Goal: Task Accomplishment & Management: Manage account settings

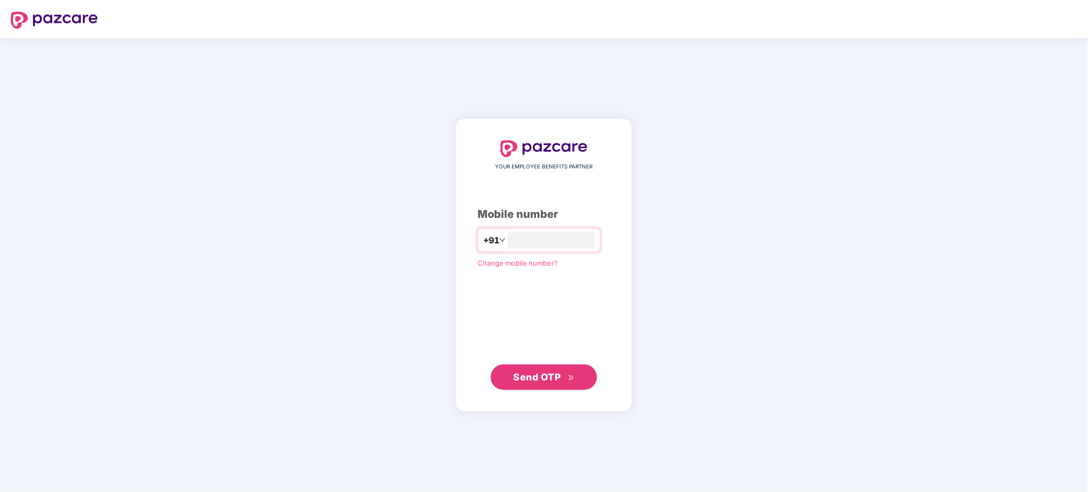
type input "**********"
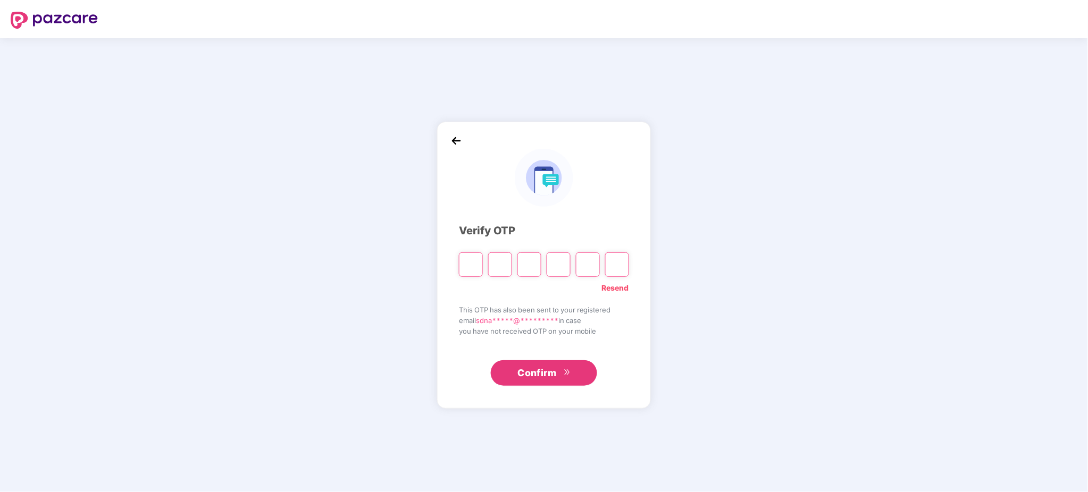
type input "*"
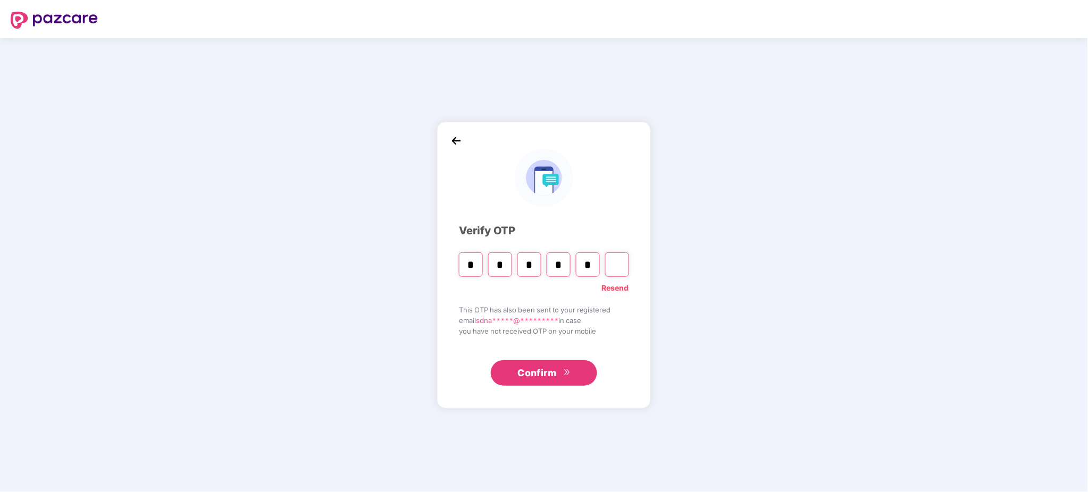
type input "*"
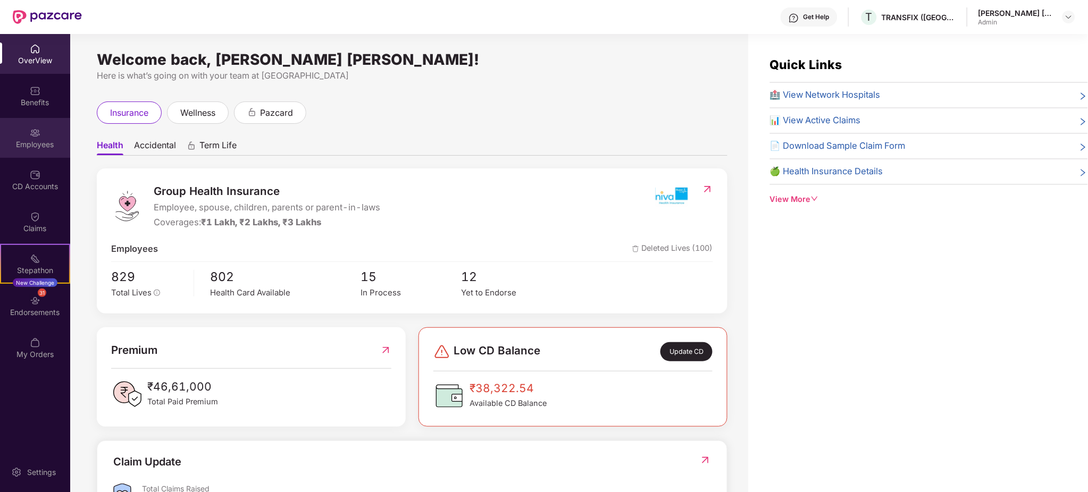
click at [44, 145] on div "Employees" at bounding box center [35, 144] width 70 height 11
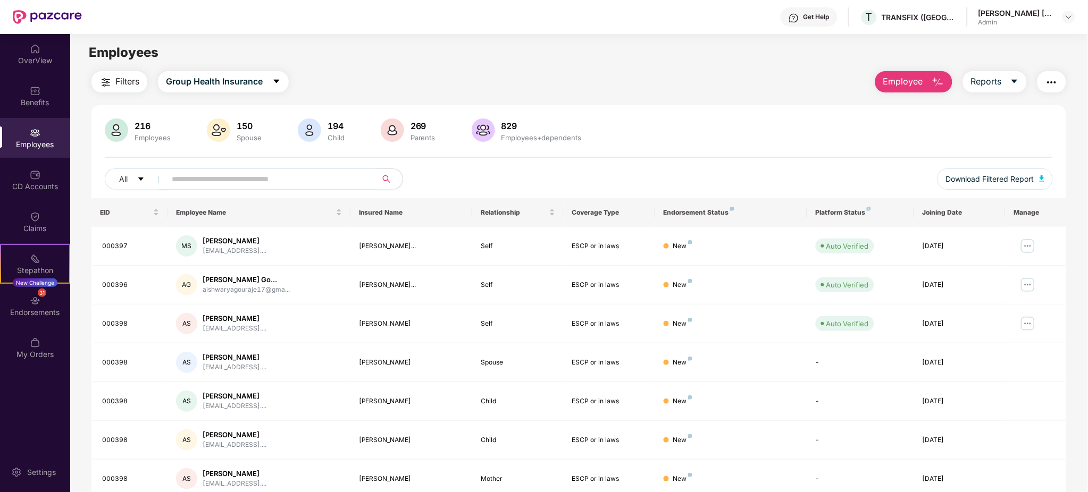
click at [321, 190] on span at bounding box center [268, 179] width 218 height 21
click at [320, 182] on input "text" at bounding box center [267, 179] width 191 height 16
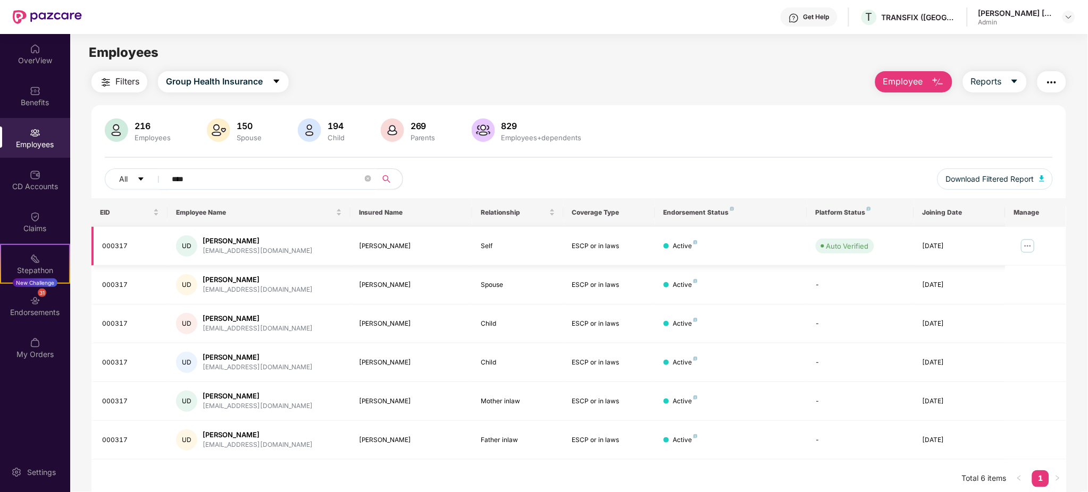
type input "****"
click at [1027, 245] on img at bounding box center [1028, 246] width 17 height 17
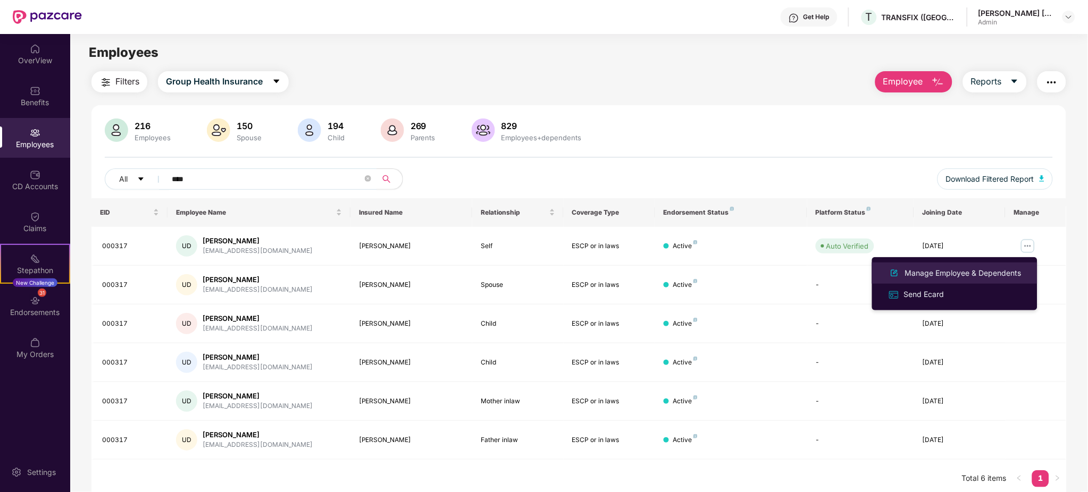
click at [972, 275] on div "Manage Employee & Dependents" at bounding box center [963, 274] width 121 height 12
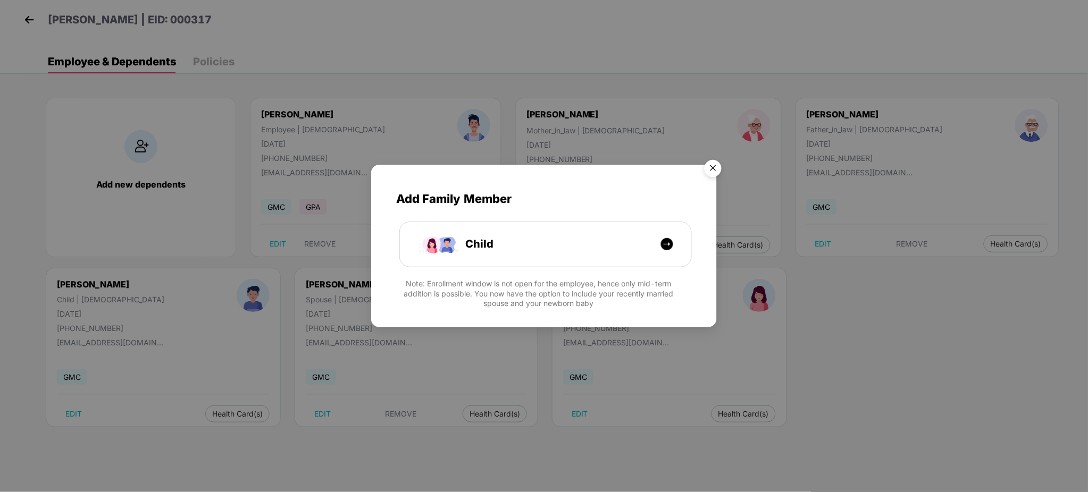
click at [721, 170] on img "Close" at bounding box center [713, 170] width 30 height 30
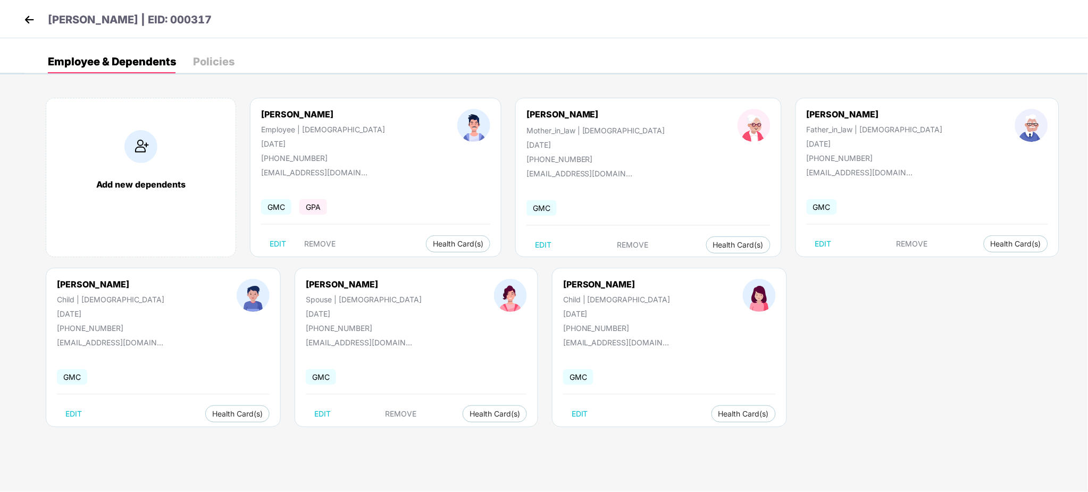
click at [812, 358] on div "Add new dependents [PERSON_NAME] Employee | [DEMOGRAPHIC_DATA] [DATE] [PHONE_NU…" at bounding box center [556, 268] width 1064 height 372
click at [832, 344] on div "Add new dependents [PERSON_NAME] Employee | [DEMOGRAPHIC_DATA] [DATE] [PHONE_NU…" at bounding box center [556, 268] width 1064 height 372
click at [991, 247] on span "Health Card(s)" at bounding box center [1016, 243] width 51 height 5
click at [859, 258] on li "Health Insurance(ESCP or parent-in-law)" at bounding box center [900, 265] width 172 height 17
